Goal: Information Seeking & Learning: Learn about a topic

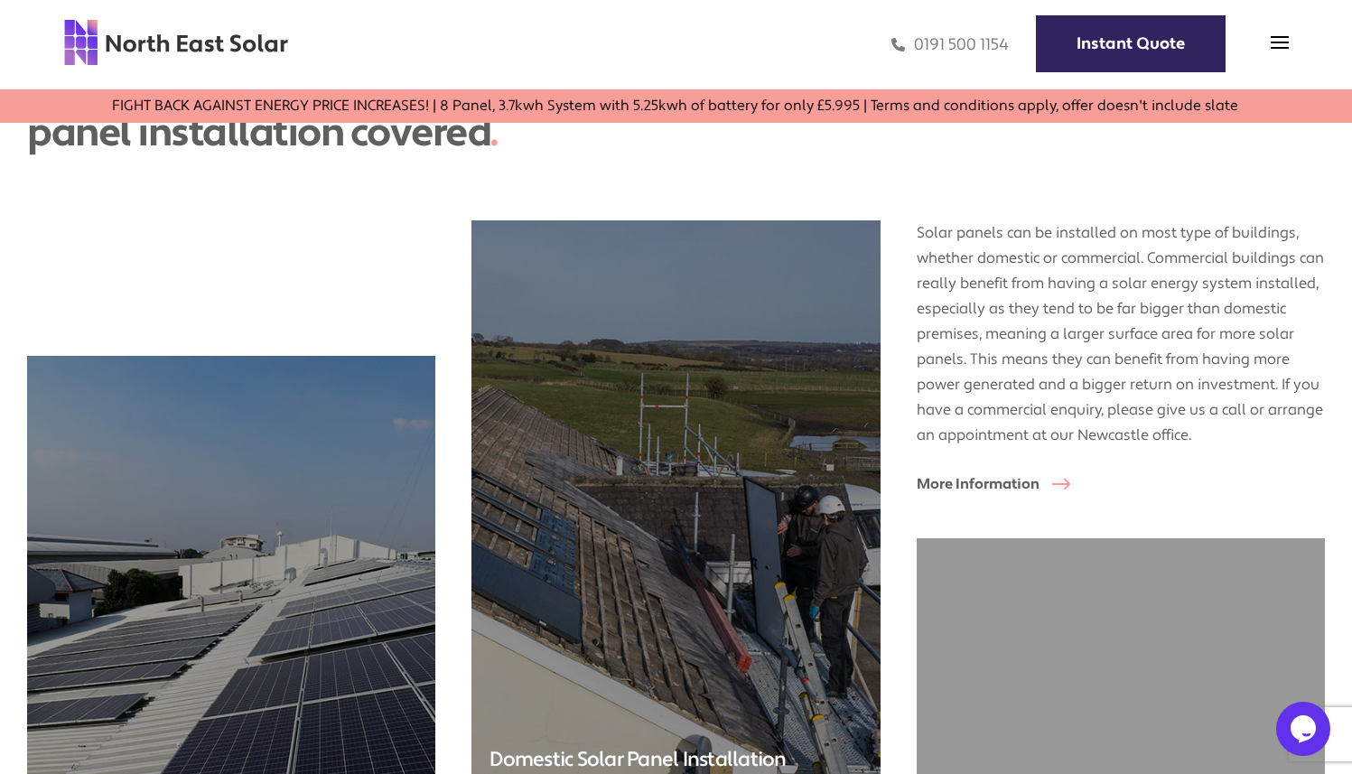
scroll to position [4229, 0]
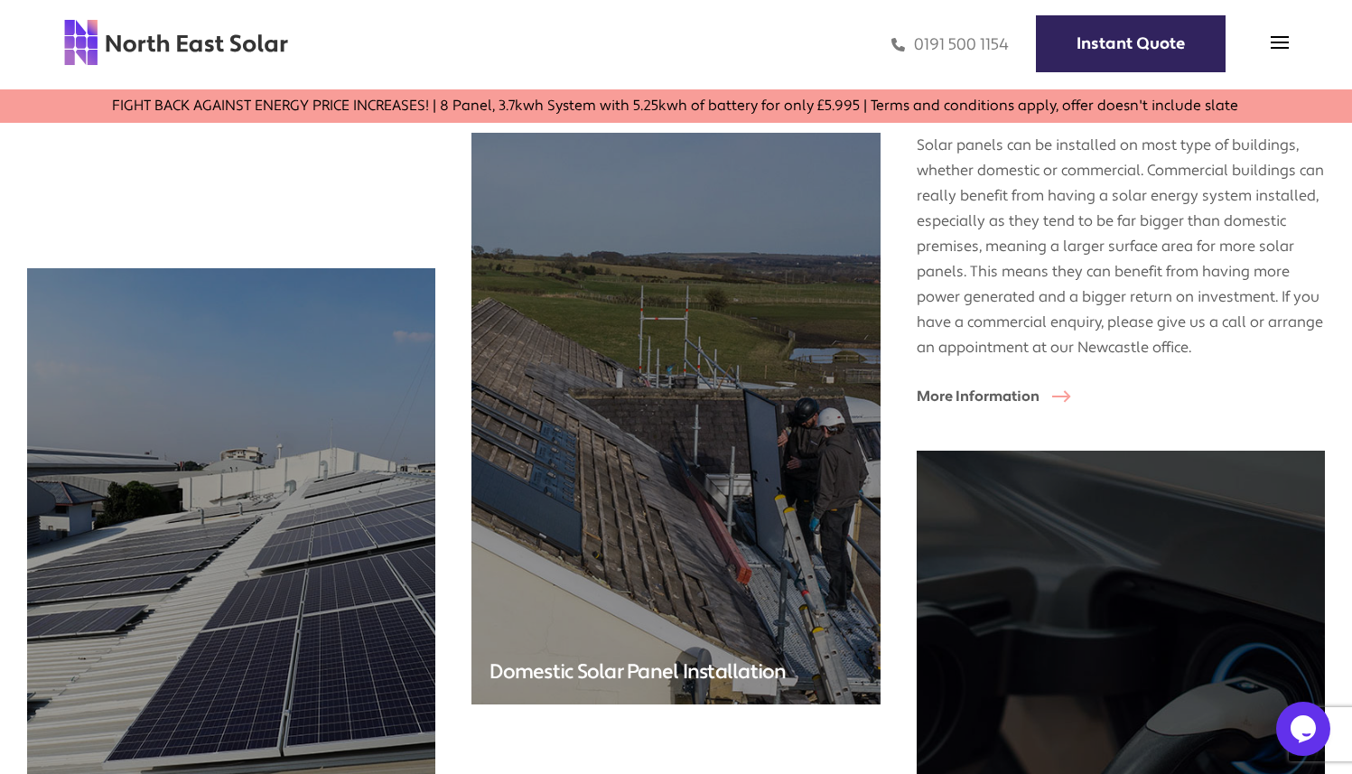
click at [529, 304] on img at bounding box center [675, 419] width 408 height 572
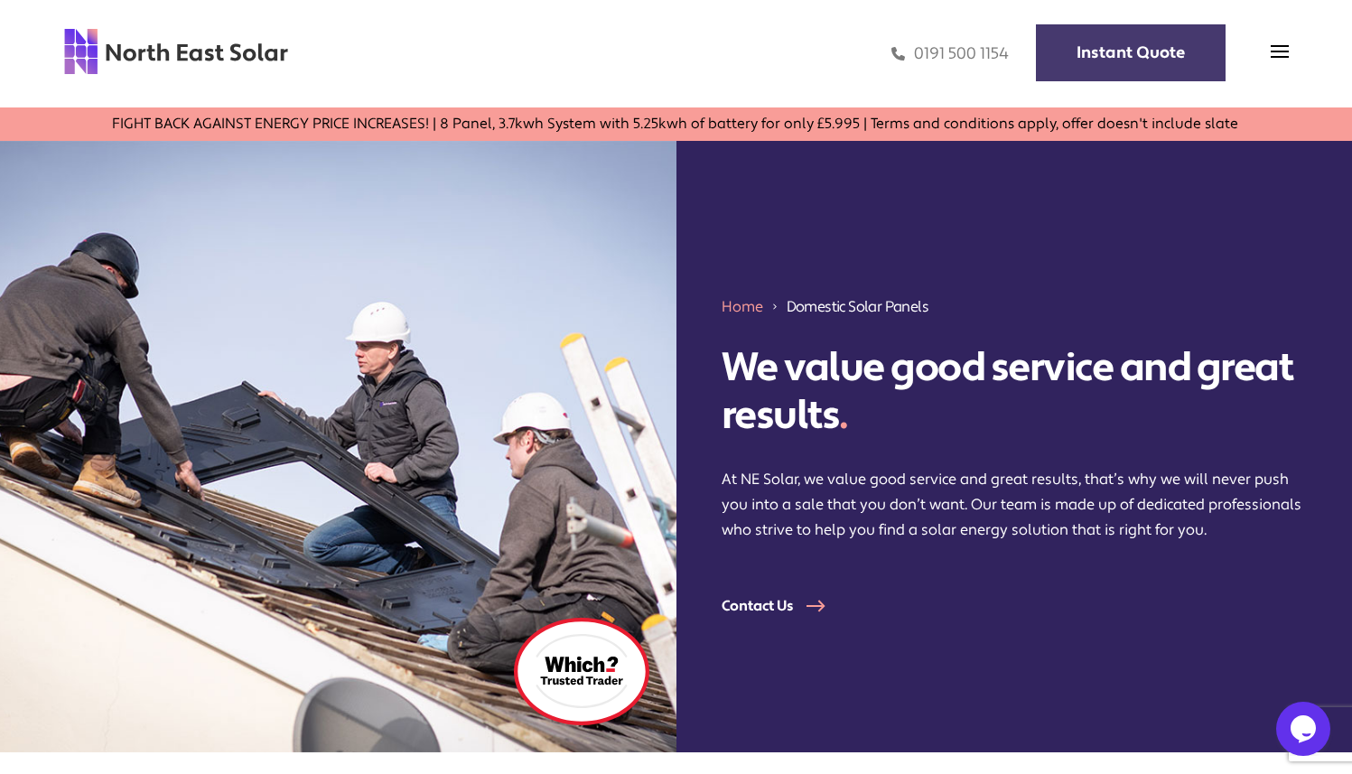
click at [1175, 58] on link "Instant Quote" at bounding box center [1131, 52] width 190 height 57
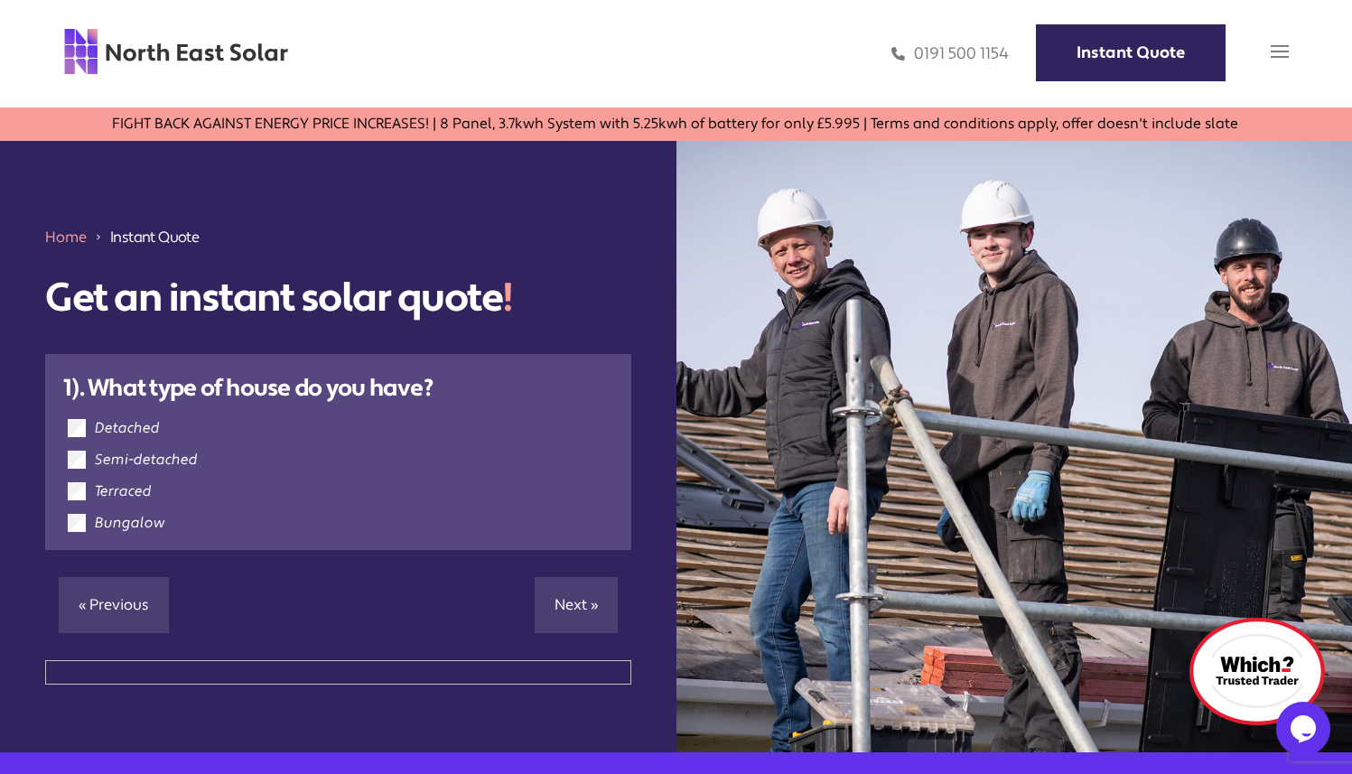
click at [1276, 54] on img at bounding box center [1280, 51] width 18 height 18
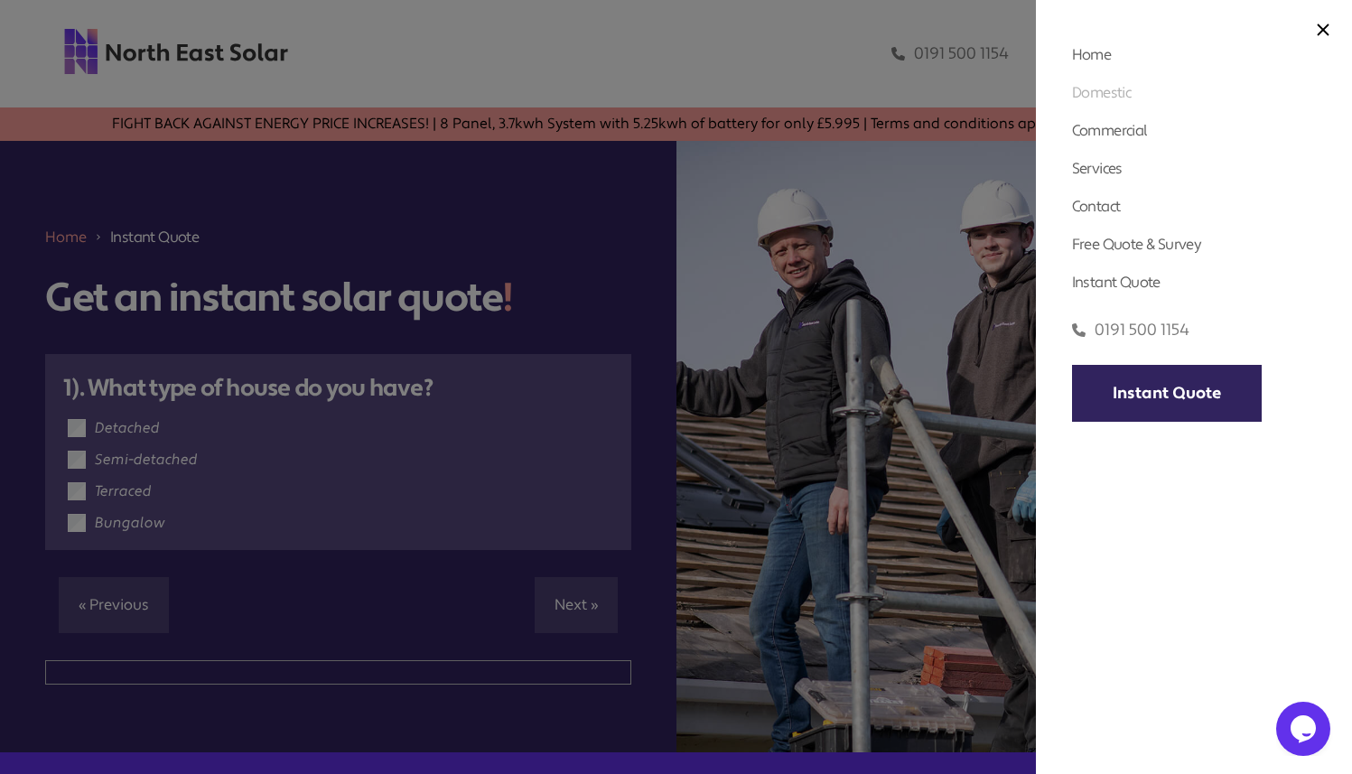
click at [1108, 98] on link "Domestic" at bounding box center [1101, 92] width 59 height 19
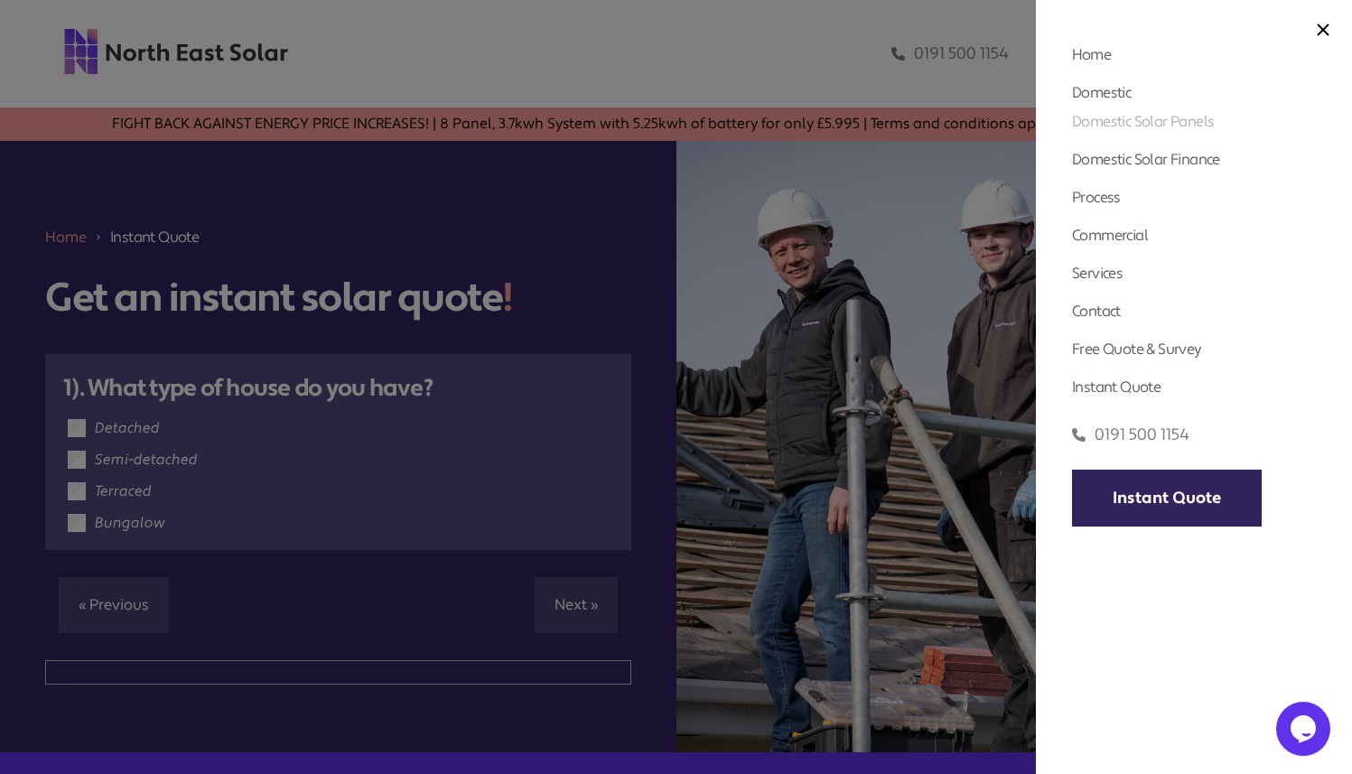
click at [1109, 119] on link "Domestic Solar Panels" at bounding box center [1143, 121] width 142 height 19
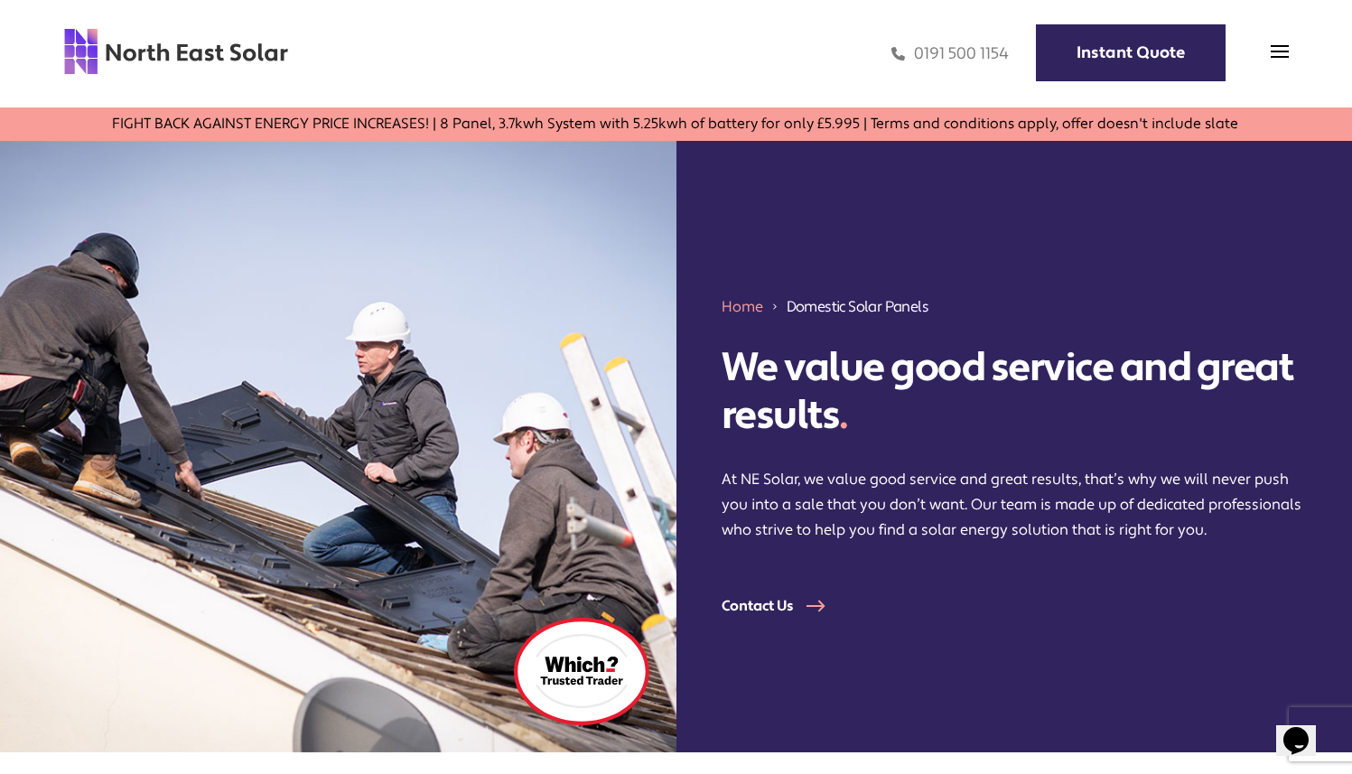
click at [1265, 48] on div "0191 500 1154 Instant Quote" at bounding box center [789, 53] width 1000 height 52
click at [1266, 48] on div "0191 500 1154 Instant Quote" at bounding box center [789, 53] width 1000 height 52
click at [1274, 48] on img at bounding box center [1280, 51] width 18 height 18
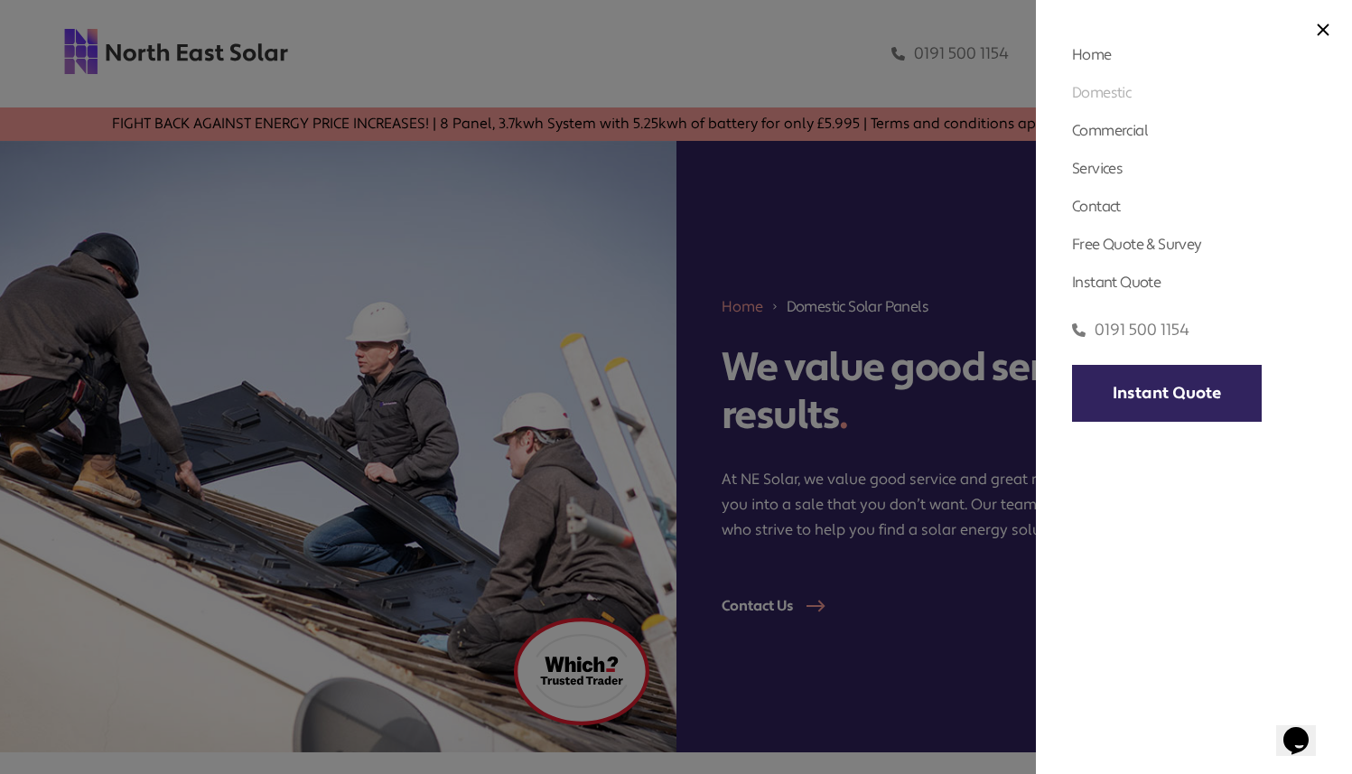
click at [1124, 95] on link "Domestic" at bounding box center [1101, 92] width 59 height 19
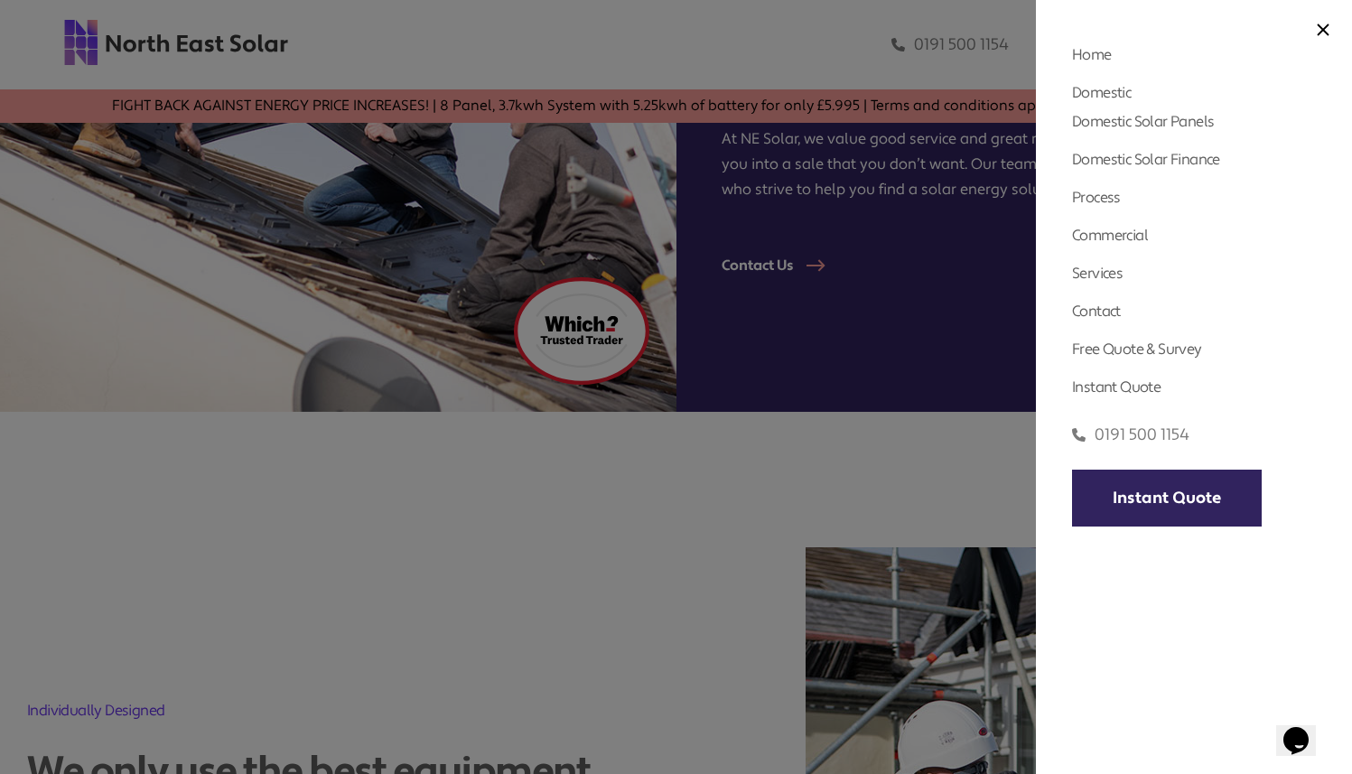
click at [650, 312] on div at bounding box center [676, 387] width 1352 height 774
